Goal: Check status: Check status

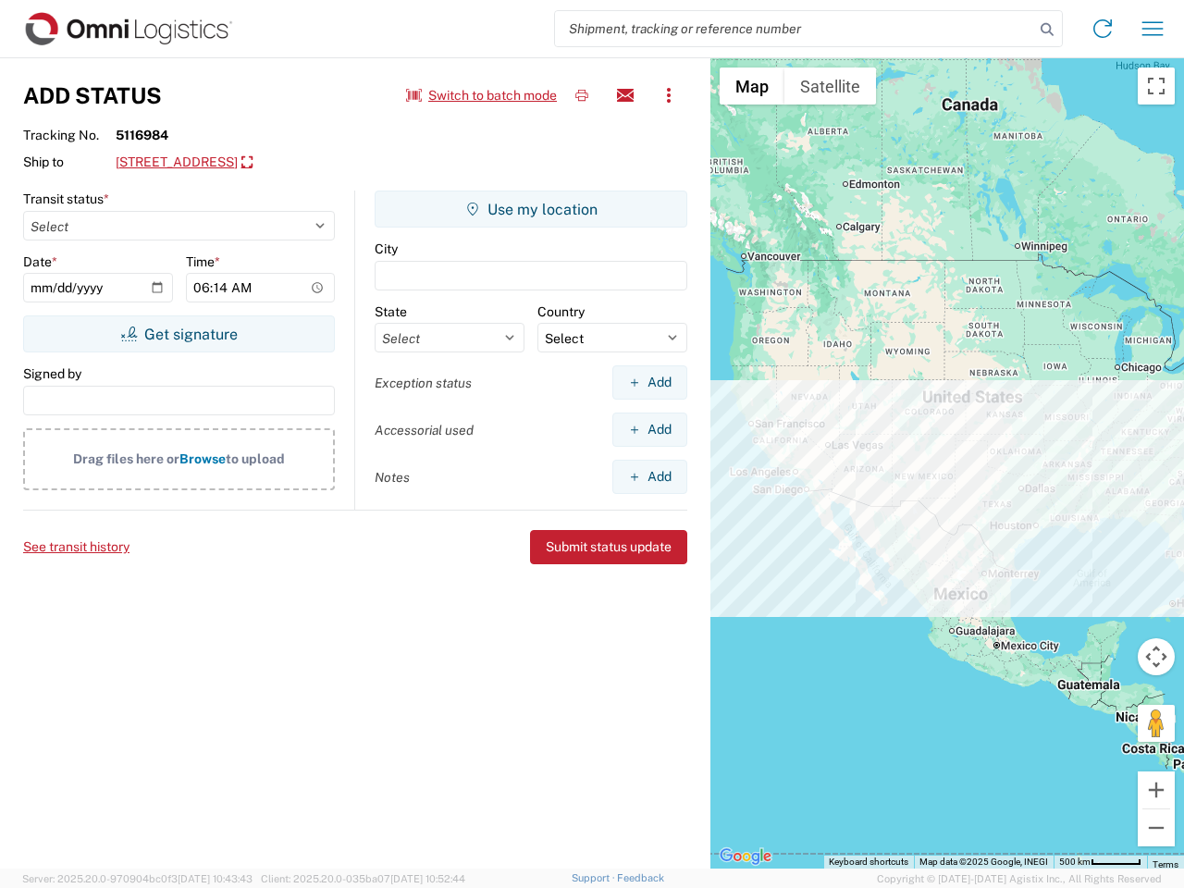
click at [795, 29] on input "search" at bounding box center [794, 28] width 479 height 35
click at [1047, 30] on icon at bounding box center [1047, 30] width 26 height 26
click at [1103, 29] on icon at bounding box center [1103, 29] width 30 height 30
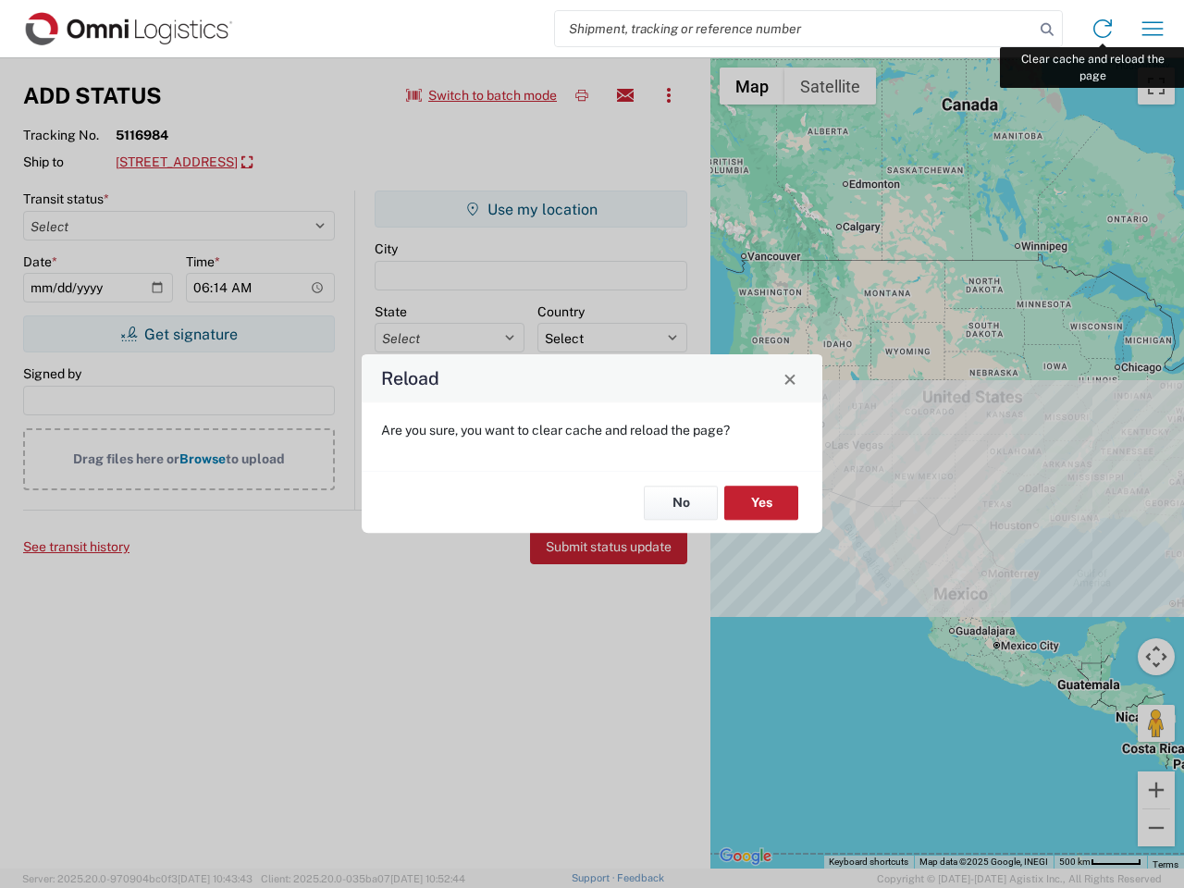
click at [1153, 29] on div "Reload Are you sure, you want to clear cache and reload the page? No Yes" at bounding box center [592, 444] width 1184 height 888
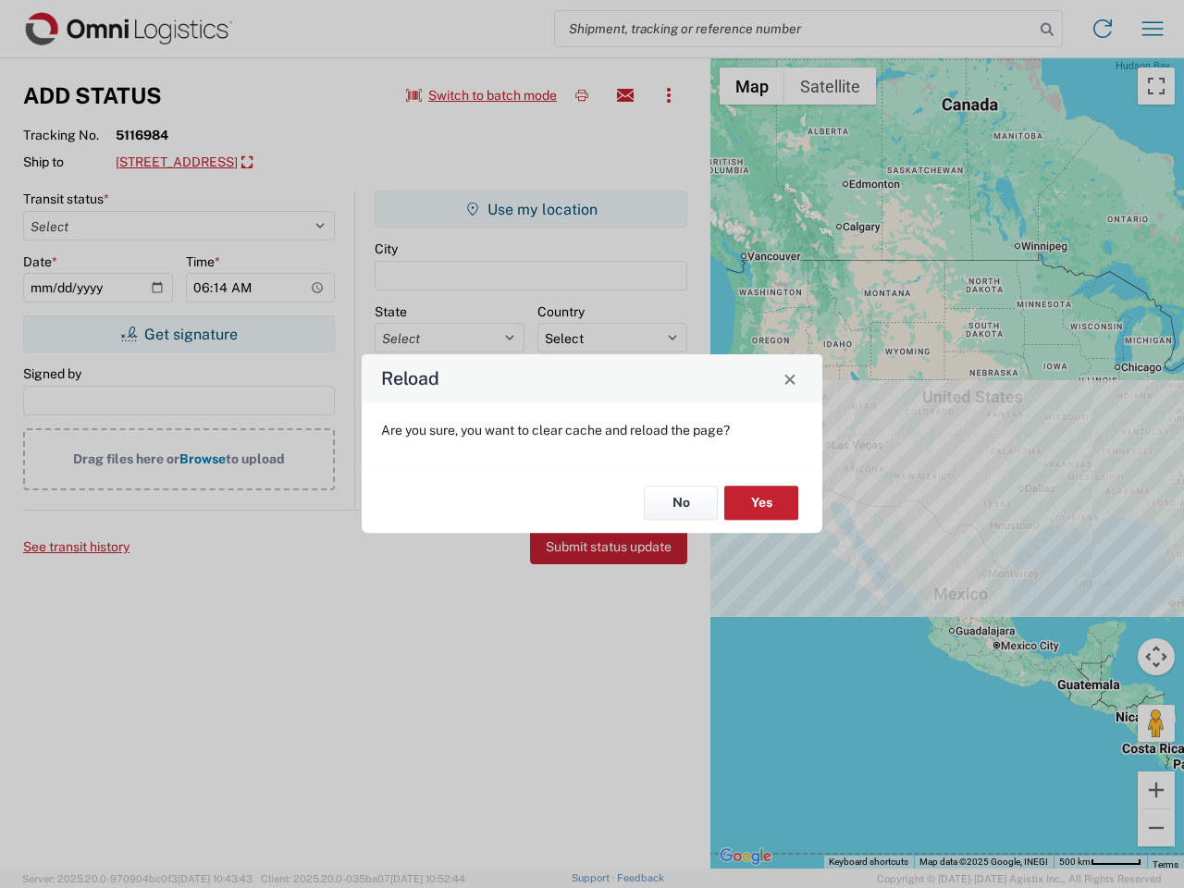
click at [482, 95] on div "Reload Are you sure, you want to clear cache and reload the page? No Yes" at bounding box center [592, 444] width 1184 height 888
click at [582, 95] on div "Reload Are you sure, you want to clear cache and reload the page? No Yes" at bounding box center [592, 444] width 1184 height 888
click at [625, 95] on div "Reload Are you sure, you want to clear cache and reload the page? No Yes" at bounding box center [592, 444] width 1184 height 888
click at [669, 95] on div "Reload Are you sure, you want to clear cache and reload the page? No Yes" at bounding box center [592, 444] width 1184 height 888
click at [283, 163] on div "Reload Are you sure, you want to clear cache and reload the page? No Yes" at bounding box center [592, 444] width 1184 height 888
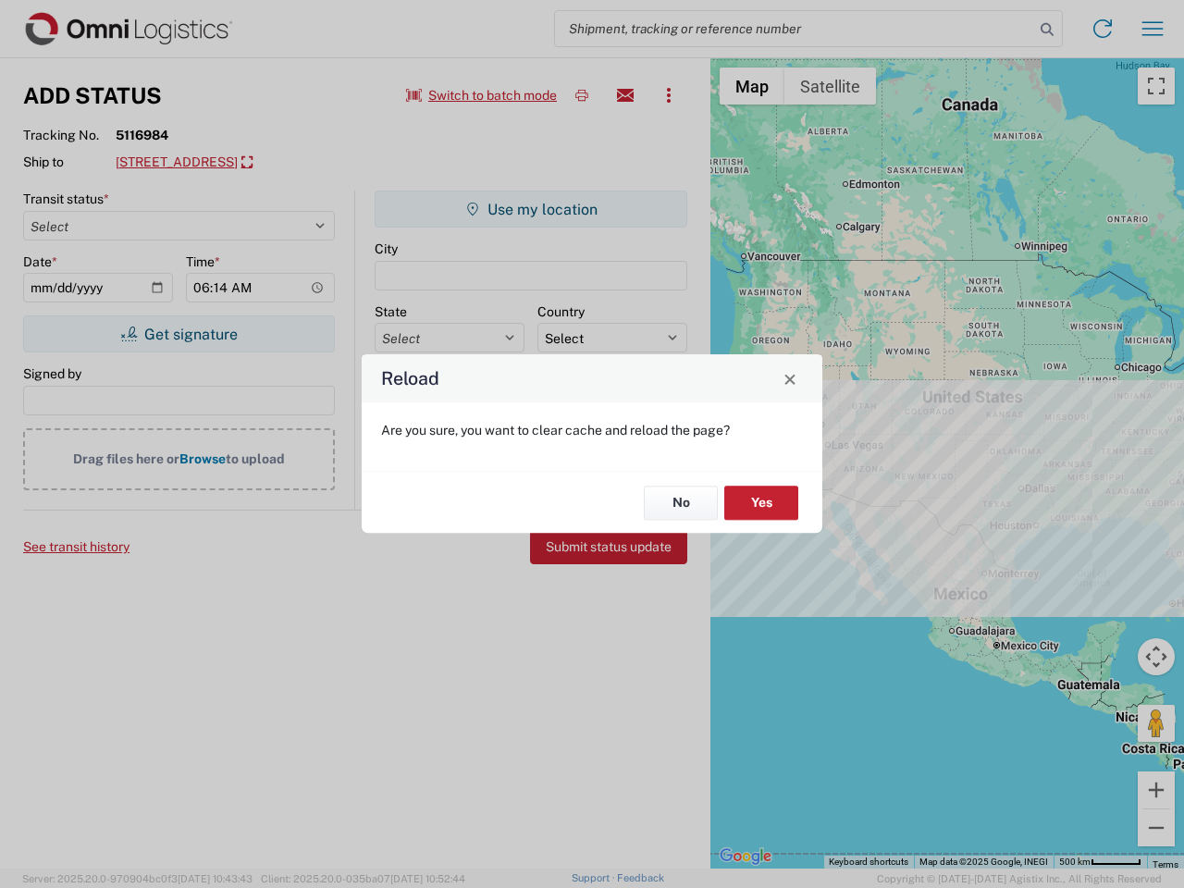
click at [179, 334] on div "Reload Are you sure, you want to clear cache and reload the page? No Yes" at bounding box center [592, 444] width 1184 height 888
